Goal: Contribute content: Contribute content

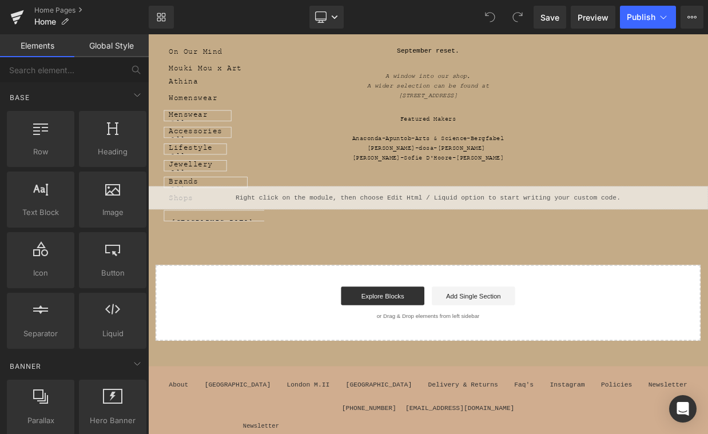
click at [501, 229] on div "Liquid" at bounding box center [494, 236] width 692 height 29
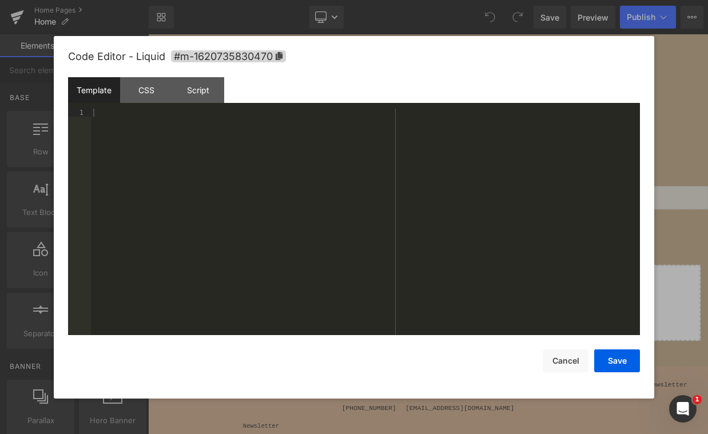
click at [150, 77] on div "Code Editor - Liquid #m-1620735830470" at bounding box center [354, 56] width 572 height 41
click at [150, 85] on div "CSS" at bounding box center [146, 90] width 52 height 26
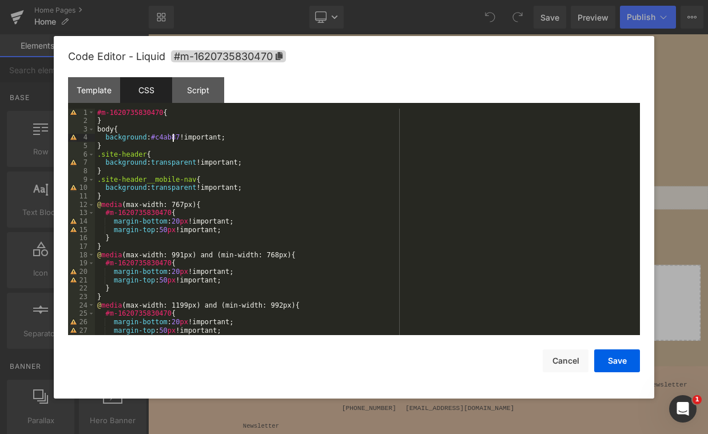
click at [172, 136] on div "#m-1620735830470 { } body { background : #c4ab87 !important; } .site-header { b…" at bounding box center [365, 230] width 540 height 243
click at [606, 362] on button "Save" at bounding box center [617, 360] width 46 height 23
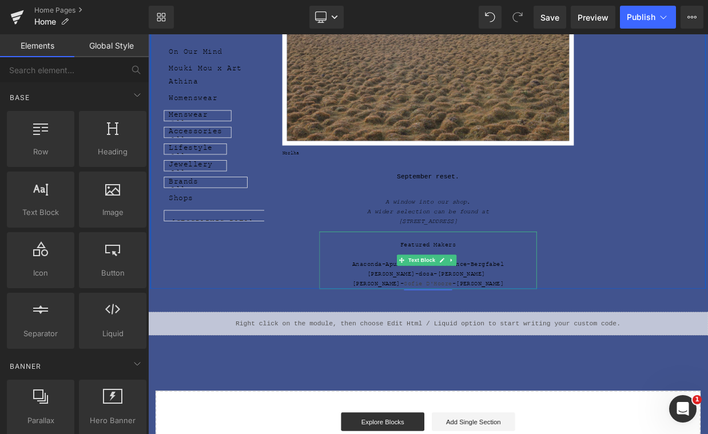
scroll to position [57, 0]
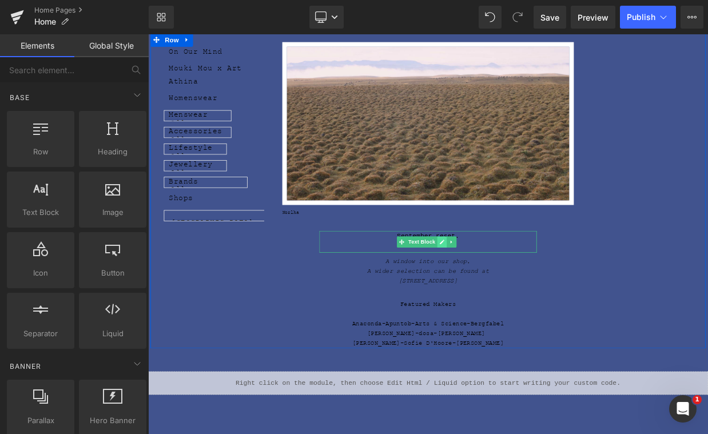
click at [505, 290] on link at bounding box center [511, 291] width 12 height 14
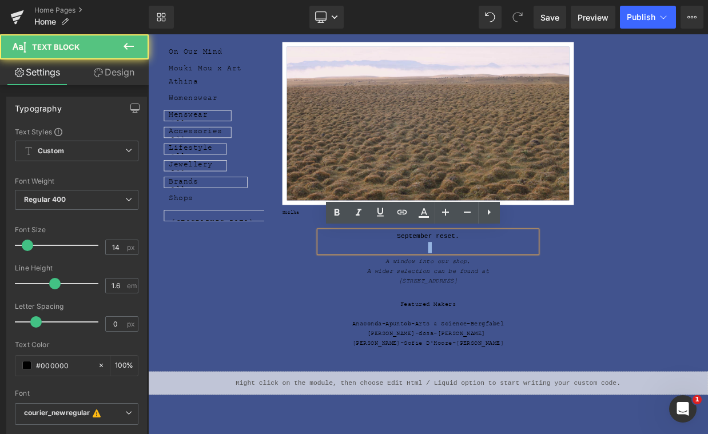
drag, startPoint x: 543, startPoint y: 281, endPoint x: 433, endPoint y: 273, distance: 109.5
click at [433, 277] on div "September reset." at bounding box center [494, 290] width 269 height 27
click at [535, 284] on p "September reset." at bounding box center [494, 284] width 269 height 14
drag, startPoint x: 551, startPoint y: 284, endPoint x: 443, endPoint y: 279, distance: 108.7
click at [443, 279] on p "September reset." at bounding box center [494, 284] width 269 height 14
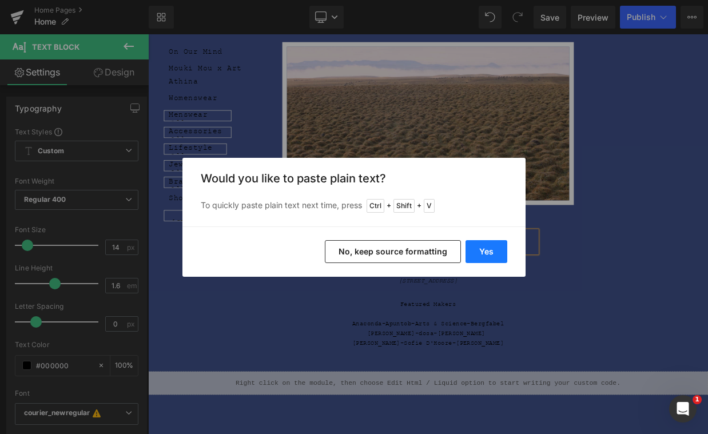
click at [486, 252] on button "Yes" at bounding box center [486, 251] width 42 height 23
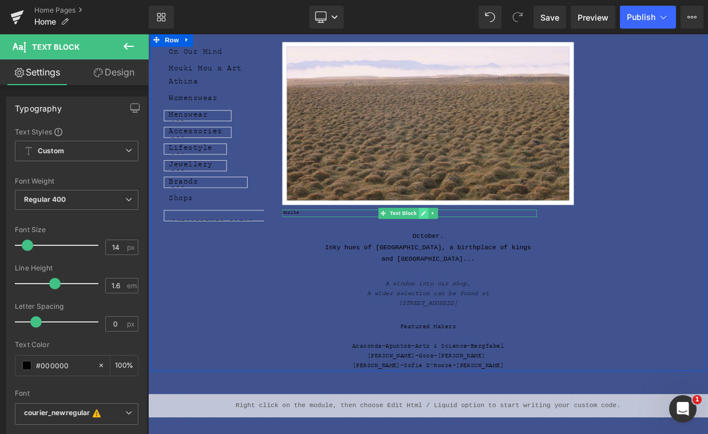
click at [488, 253] on icon at bounding box center [489, 256] width 6 height 6
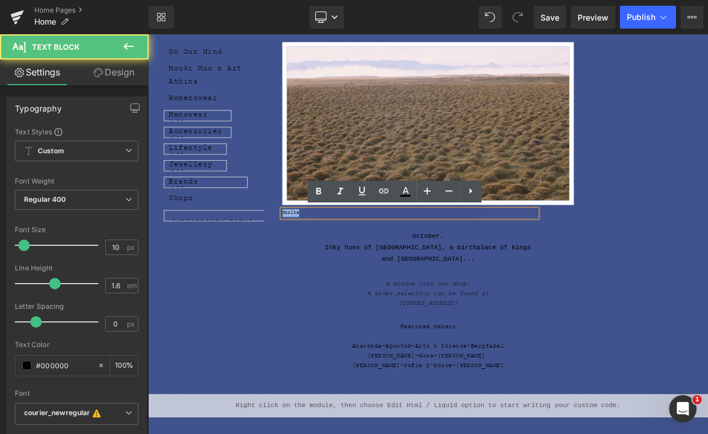
drag, startPoint x: 350, startPoint y: 248, endPoint x: 302, endPoint y: 248, distance: 47.5
click at [302, 248] on div "Image Norlha Text Block October. Inky hues of [GEOGRAPHIC_DATA], a birthplace o…" at bounding box center [494, 242] width 686 height 418
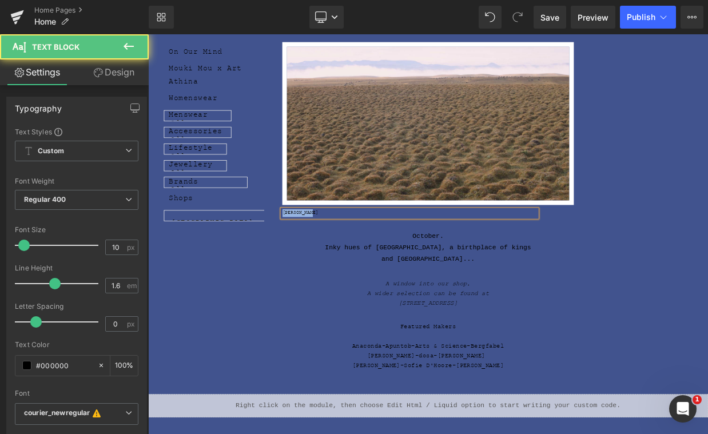
drag, startPoint x: 370, startPoint y: 252, endPoint x: 275, endPoint y: 255, distance: 95.5
click at [275, 255] on div "Image [PERSON_NAME] Text Block October. Inky hues of [GEOGRAPHIC_DATA], a birth…" at bounding box center [494, 242] width 686 height 418
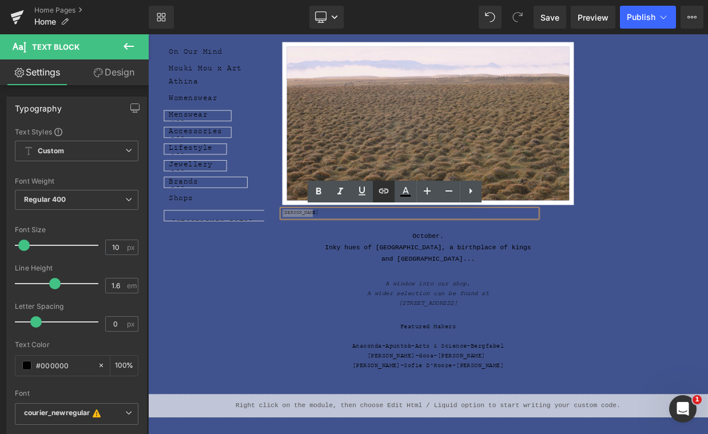
click at [382, 192] on icon at bounding box center [384, 191] width 14 height 14
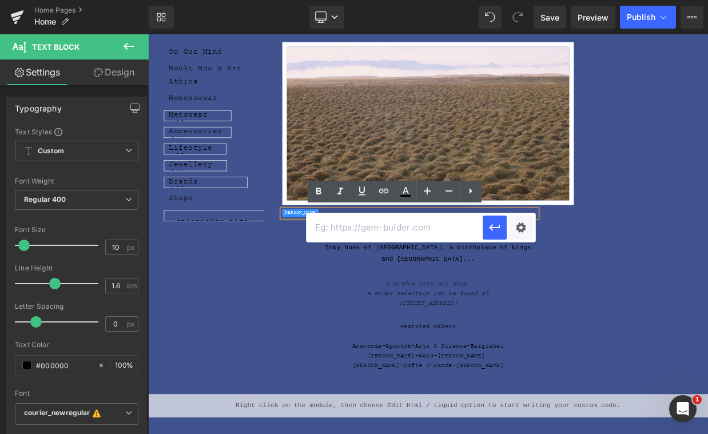
click at [399, 226] on input "text" at bounding box center [394, 227] width 176 height 29
paste input "[URL][DOMAIN_NAME]"
type input "[URL][DOMAIN_NAME]"
click at [492, 231] on icon "button" at bounding box center [495, 228] width 14 height 14
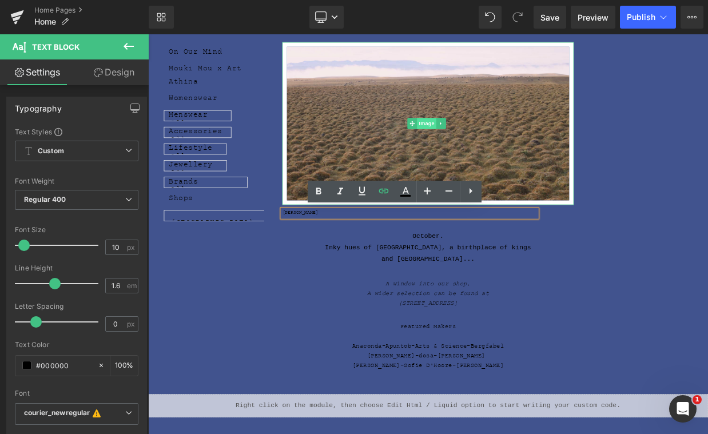
click at [496, 142] on span "Image" at bounding box center [493, 145] width 24 height 14
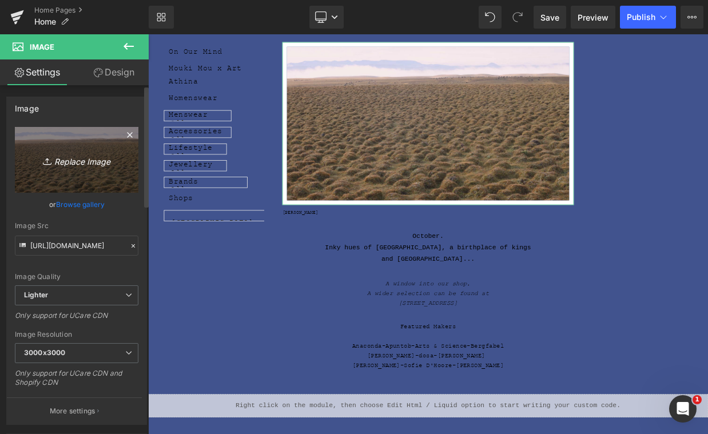
click at [93, 176] on link "Replace Image" at bounding box center [76, 160] width 123 height 66
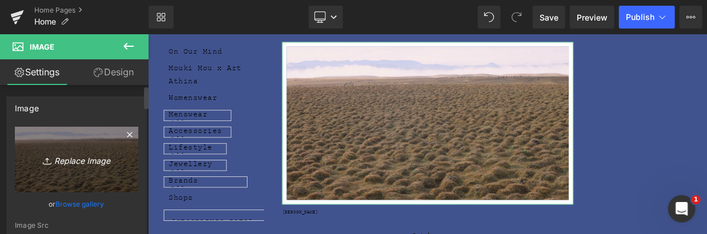
click at [113, 153] on icon "Replace Image" at bounding box center [76, 160] width 91 height 14
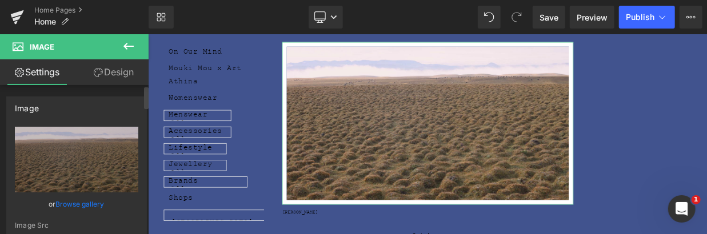
click at [82, 202] on link "Browse gallery" at bounding box center [80, 204] width 49 height 20
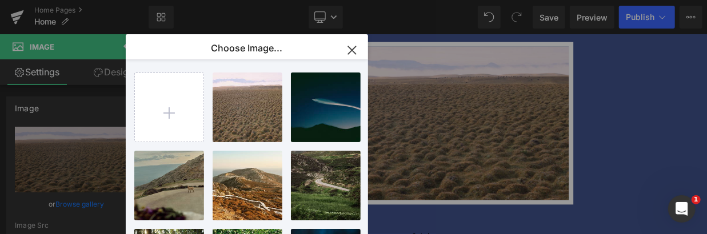
type input "C:\fakepath\7a9f373b-c4a2-4a1c-c305-d77032c1309a.jpg"
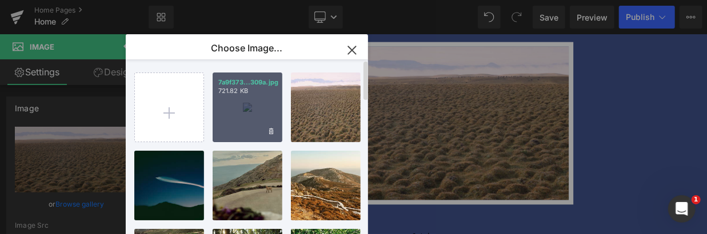
click at [250, 110] on div "7a9f373...309a.jpg 721.82 KB" at bounding box center [248, 108] width 70 height 70
type input "[URL][DOMAIN_NAME]"
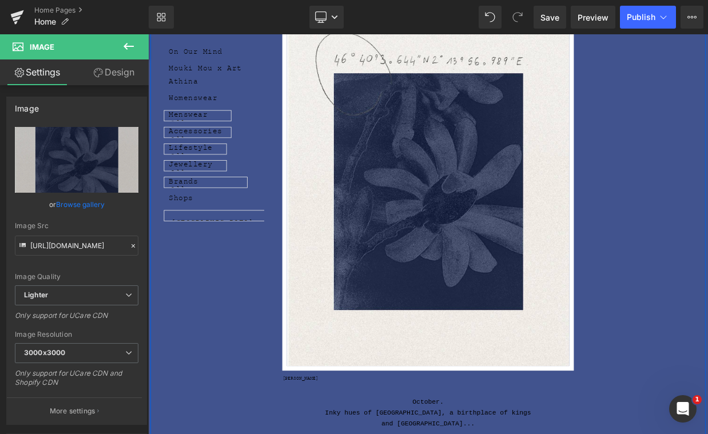
scroll to position [286, 0]
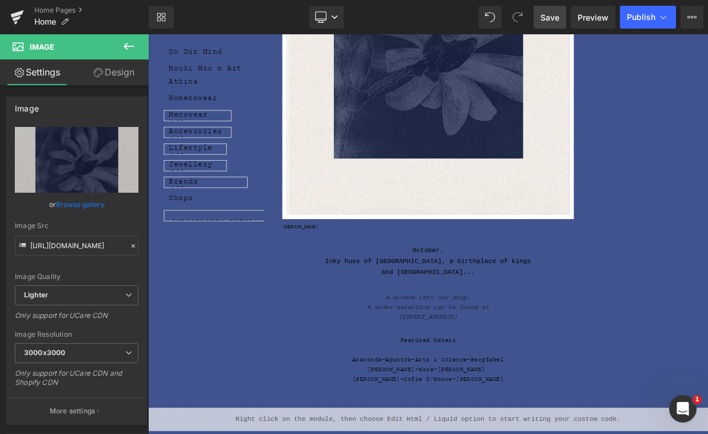
click at [554, 13] on span "Save" at bounding box center [549, 17] width 19 height 12
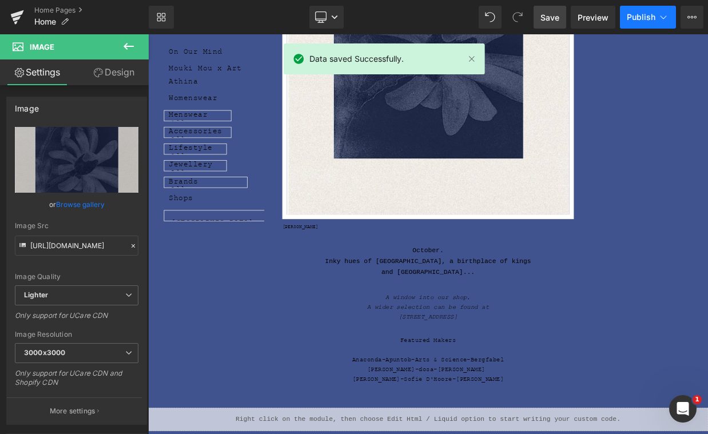
click at [659, 18] on icon at bounding box center [662, 16] width 11 height 11
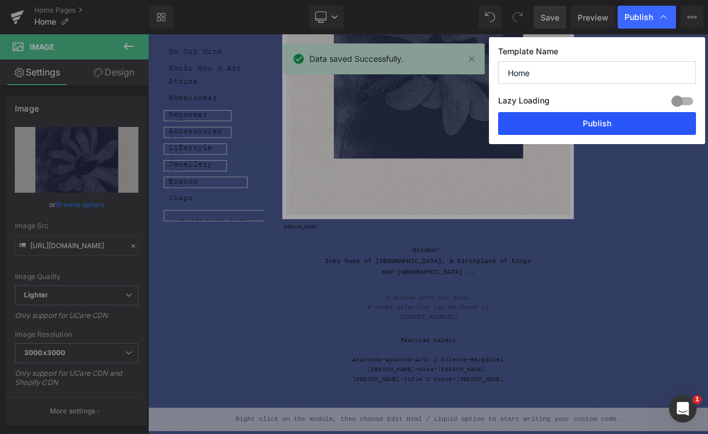
drag, startPoint x: 576, startPoint y: 118, endPoint x: 519, endPoint y: 189, distance: 90.3
click at [576, 118] on button "Publish" at bounding box center [597, 123] width 198 height 23
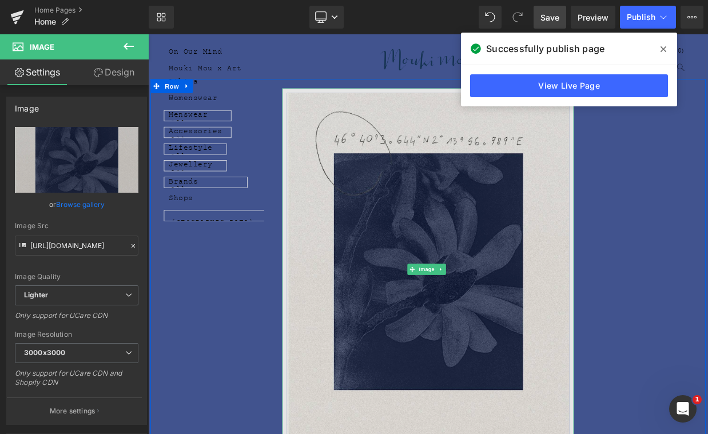
scroll to position [457, 0]
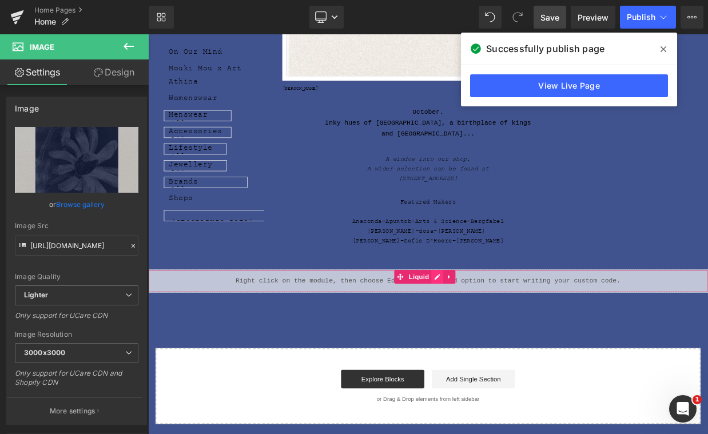
click at [508, 325] on div "Liquid" at bounding box center [494, 339] width 692 height 29
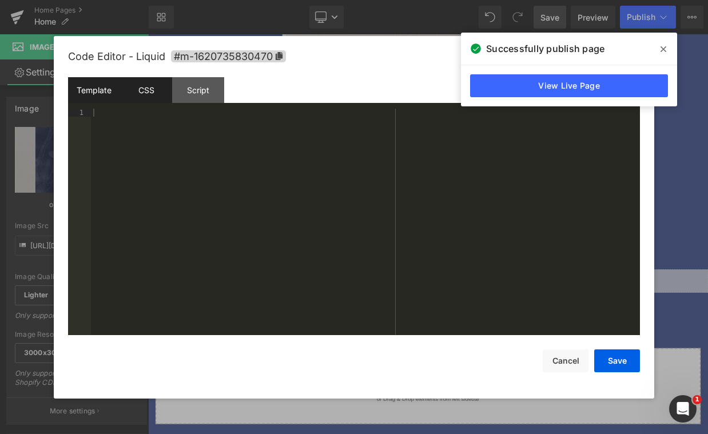
click at [154, 96] on div "CSS" at bounding box center [146, 90] width 52 height 26
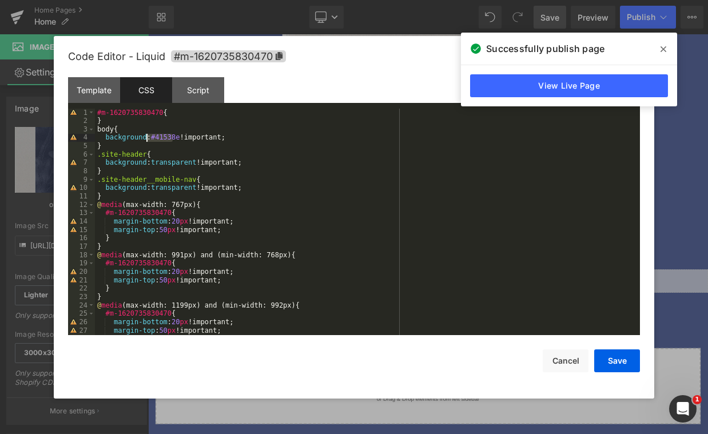
drag, startPoint x: 172, startPoint y: 138, endPoint x: 146, endPoint y: 134, distance: 26.0
click at [146, 134] on div "#m-1620735830470 { } body { background : #41538e !important; } .site-header { b…" at bounding box center [365, 230] width 540 height 243
click at [555, 361] on button "Cancel" at bounding box center [566, 360] width 46 height 23
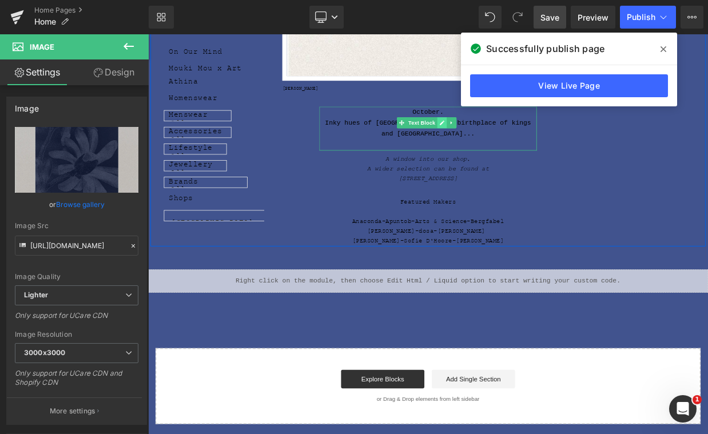
click at [511, 141] on icon at bounding box center [512, 144] width 6 height 6
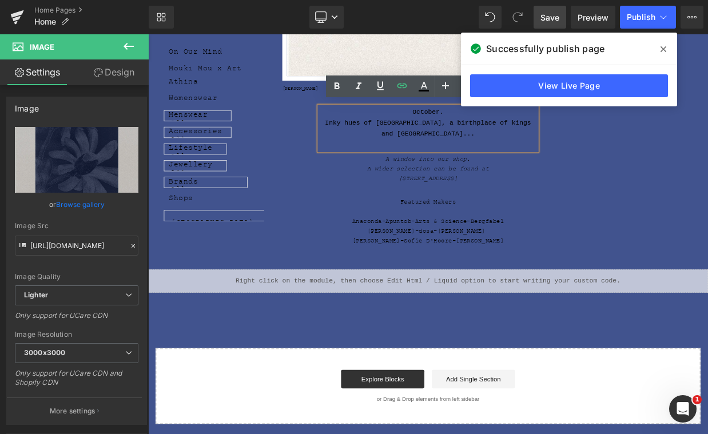
click at [548, 20] on span "Save" at bounding box center [549, 17] width 19 height 12
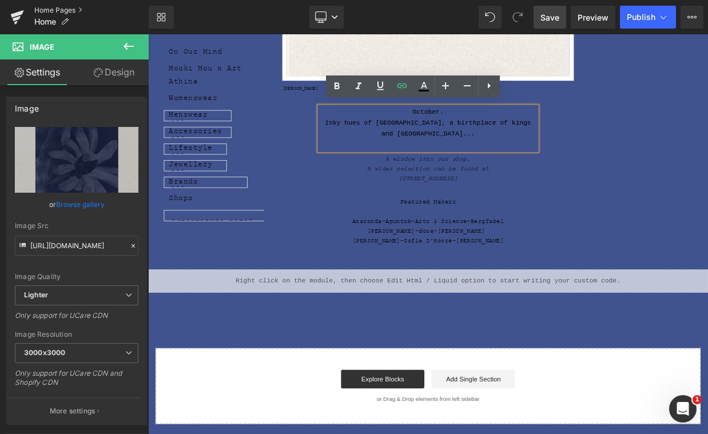
click at [56, 10] on link "Home Pages" at bounding box center [91, 10] width 114 height 9
